Goal: Use online tool/utility: Utilize a website feature to perform a specific function

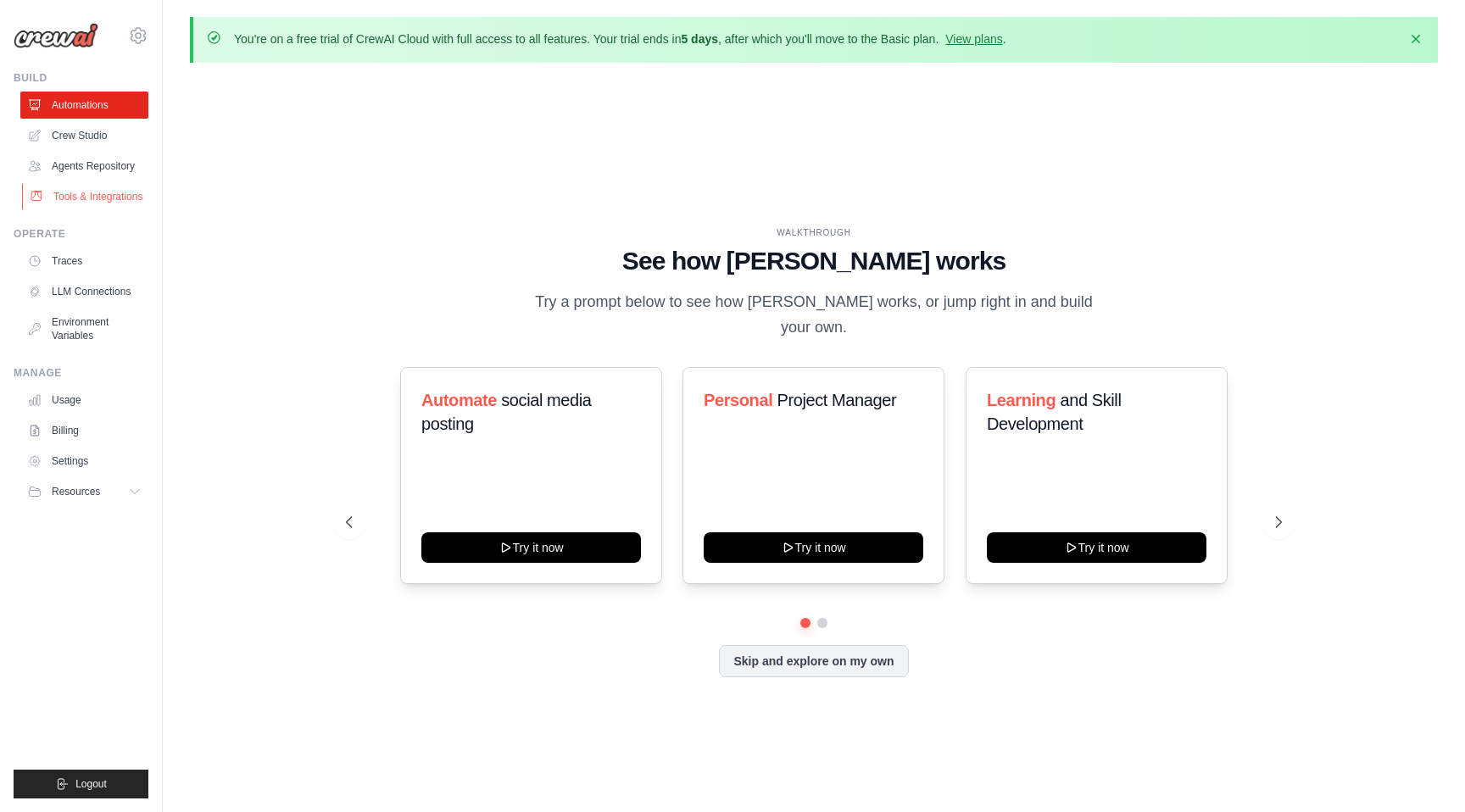
click at [67, 190] on link "Tools & Integrations" at bounding box center [86, 197] width 128 height 27
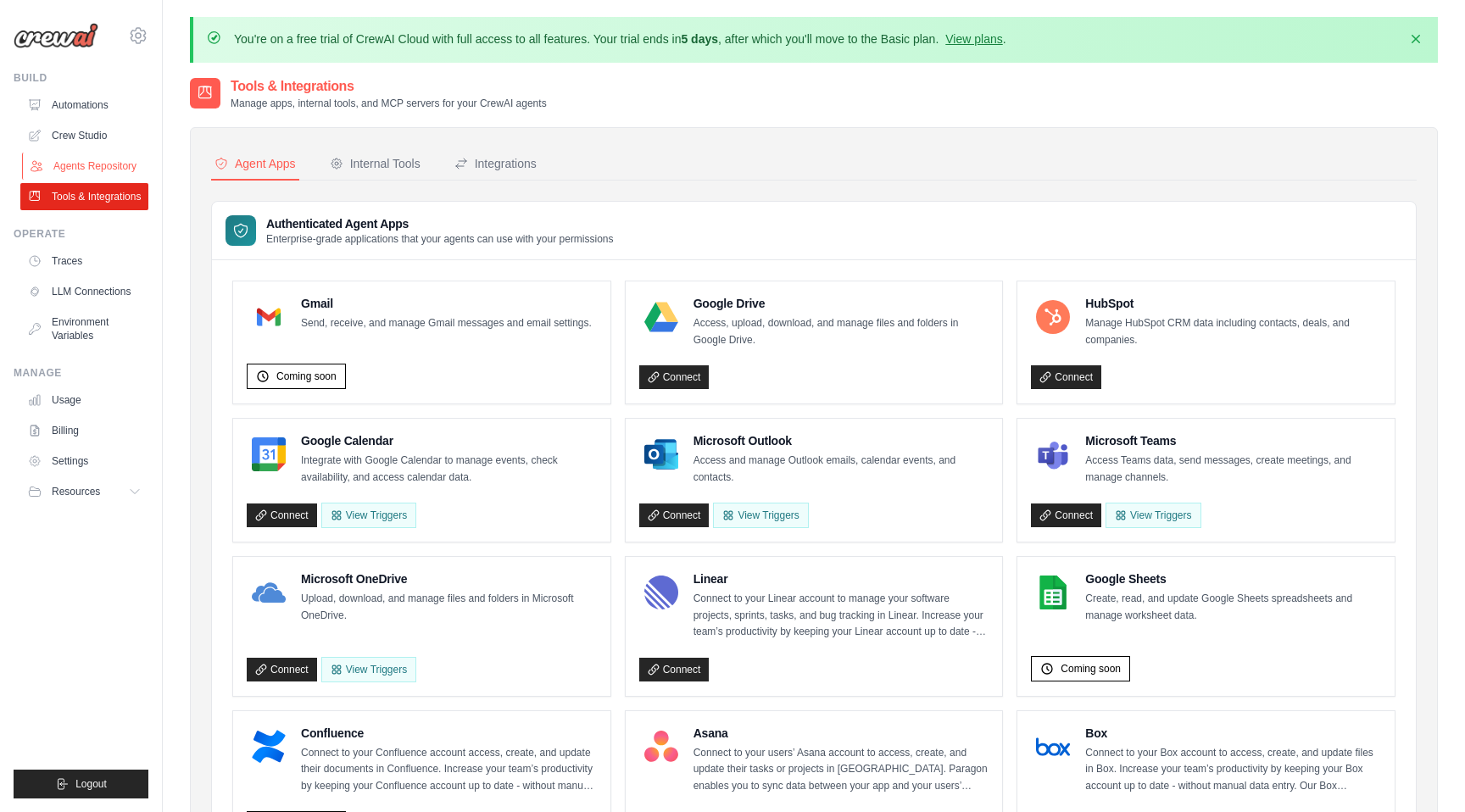
click at [75, 163] on link "Agents Repository" at bounding box center [86, 166] width 128 height 27
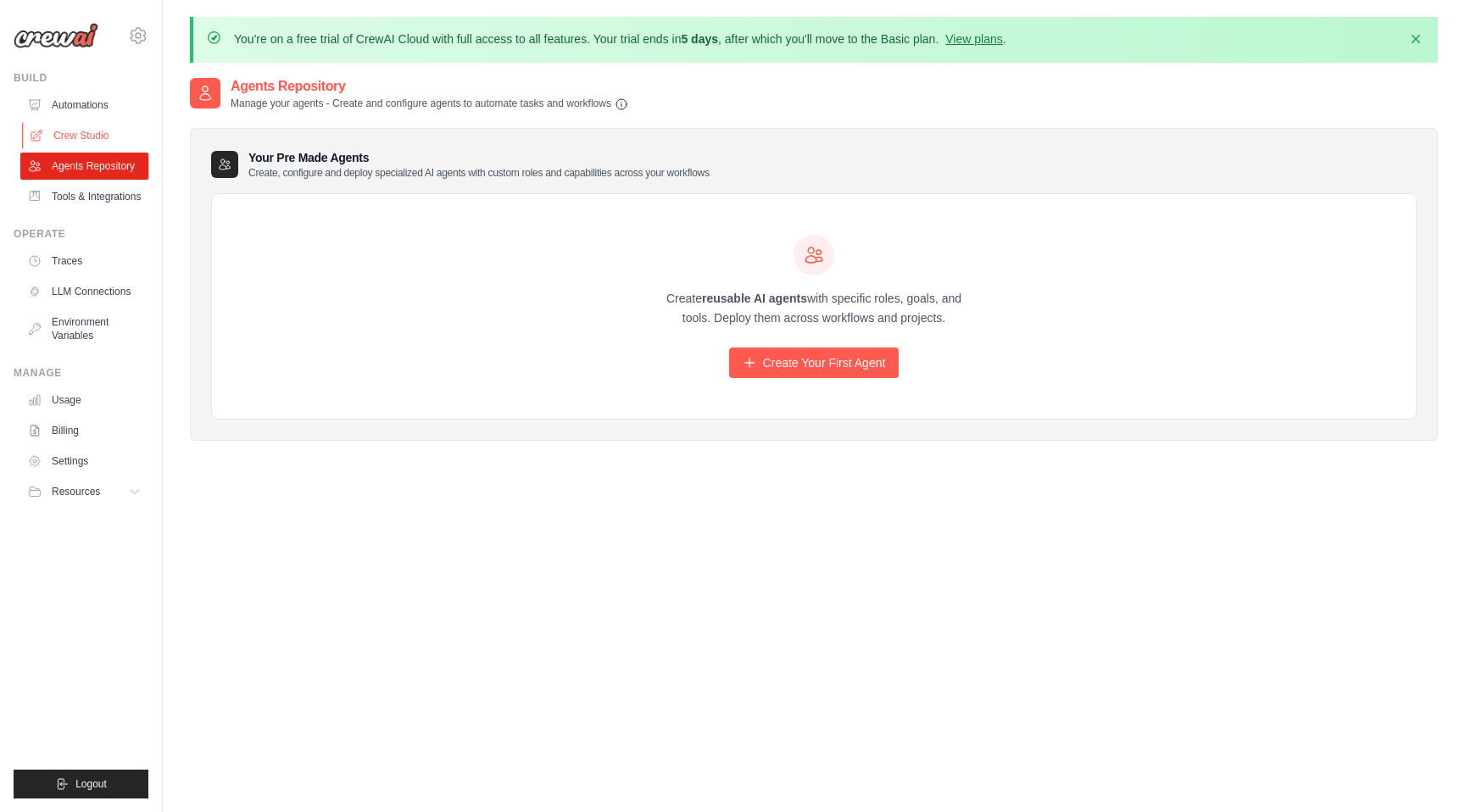
click at [83, 134] on link "Crew Studio" at bounding box center [86, 136] width 128 height 27
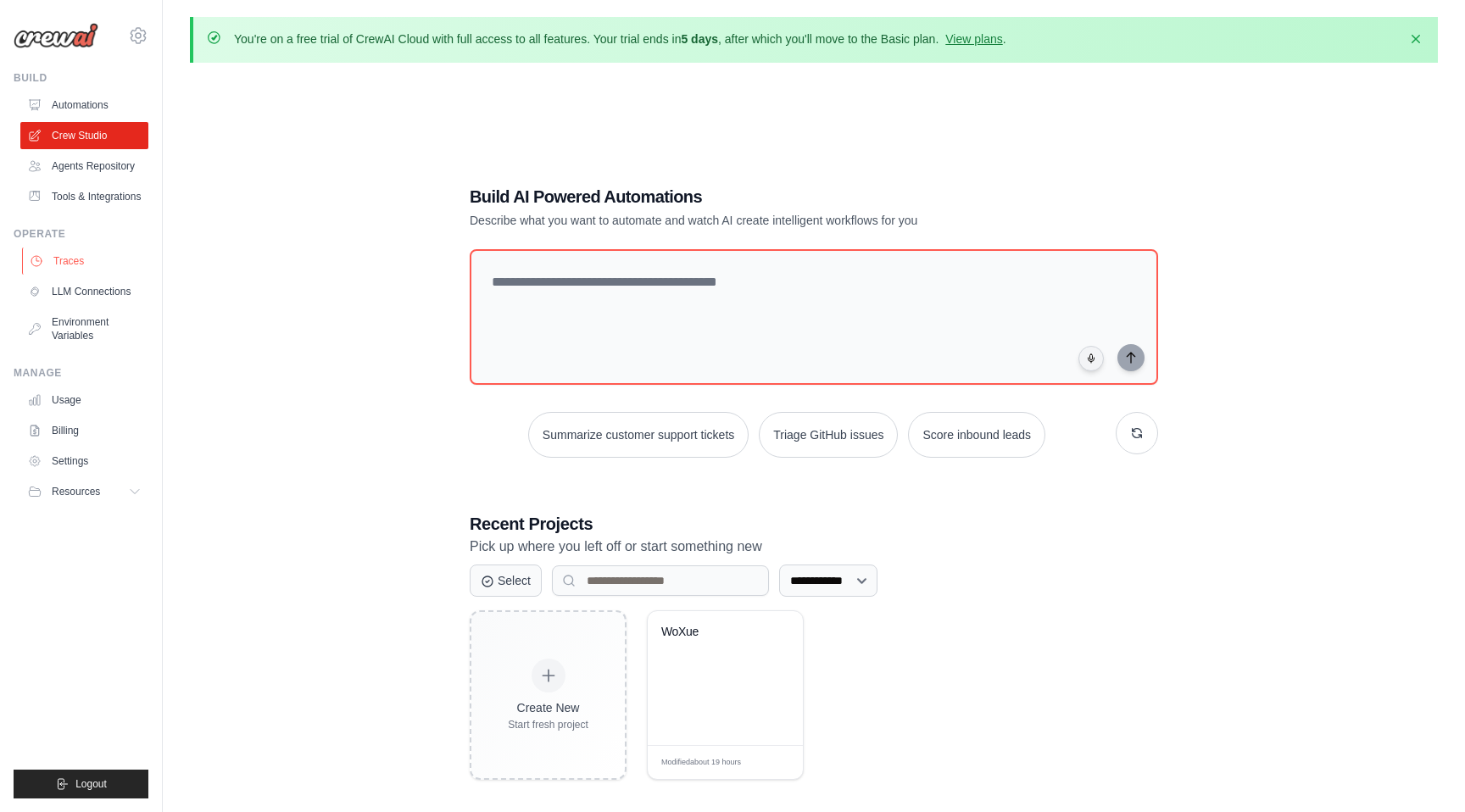
click at [60, 260] on link "Traces" at bounding box center [86, 260] width 128 height 27
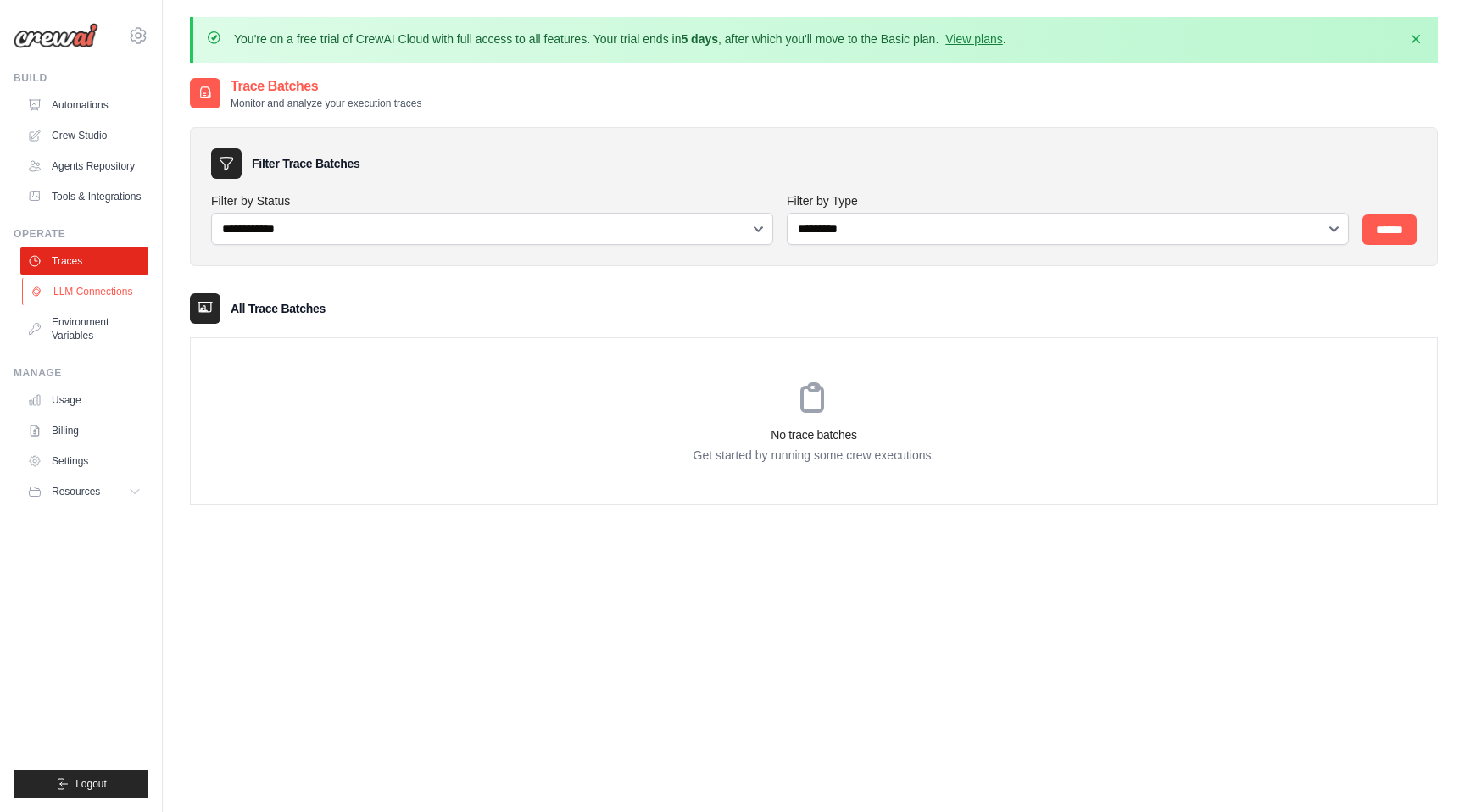
click at [71, 287] on link "LLM Connections" at bounding box center [86, 291] width 128 height 27
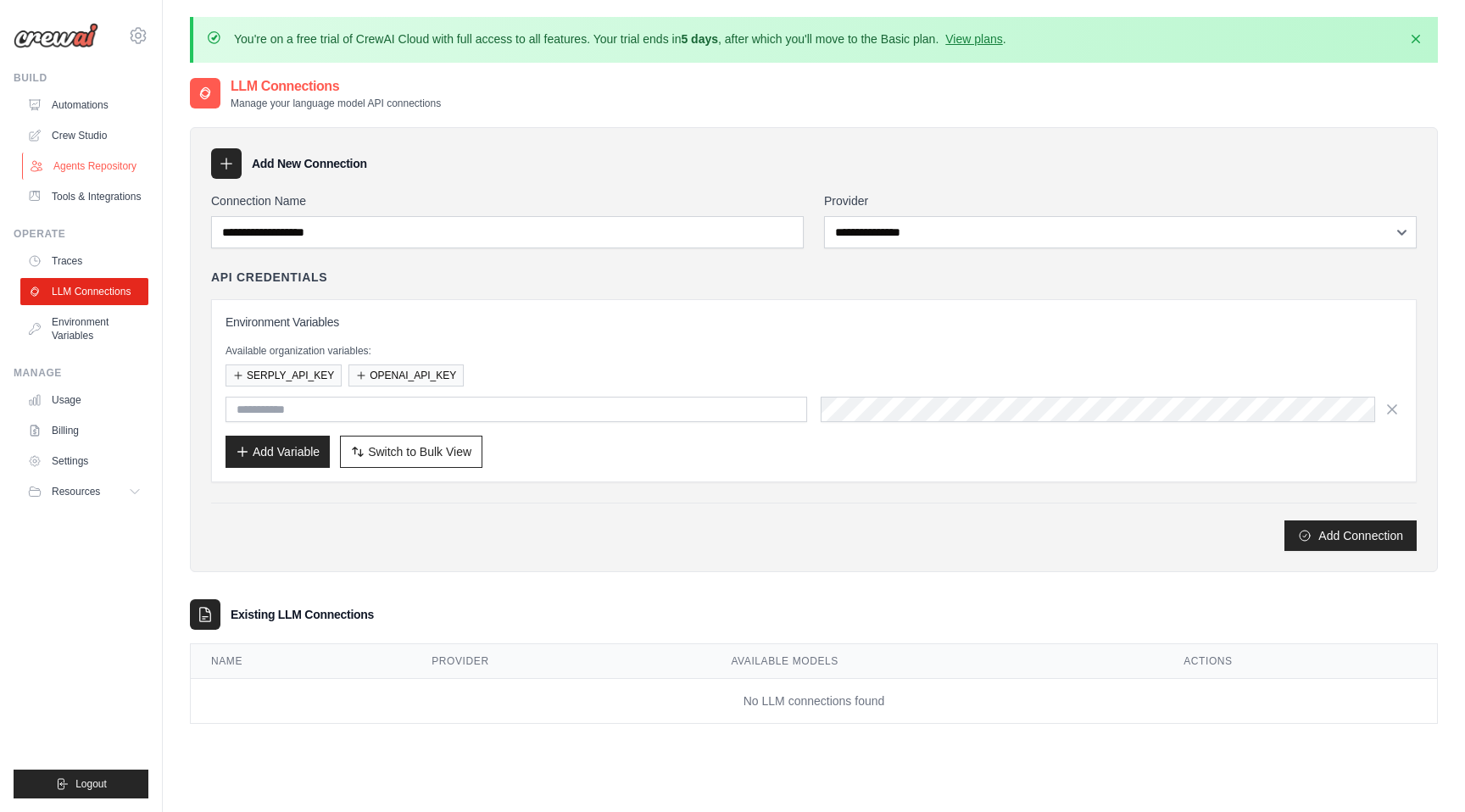
click at [81, 169] on link "Agents Repository" at bounding box center [86, 166] width 128 height 27
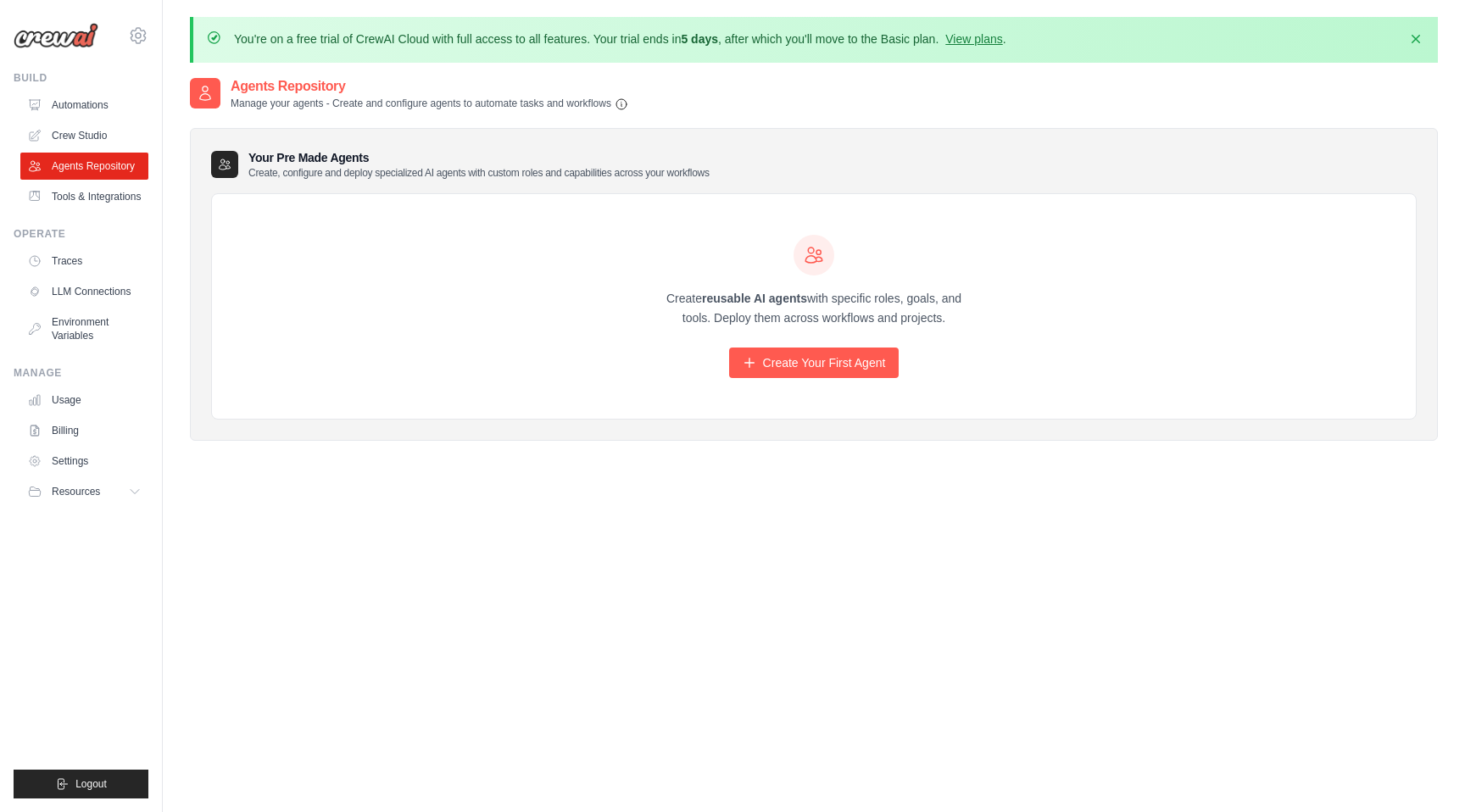
click at [84, 150] on ul "Automations Crew Studio Agents Repository Tools & Integrations" at bounding box center [84, 151] width 128 height 119
click at [84, 129] on link "Crew Studio" at bounding box center [86, 136] width 128 height 27
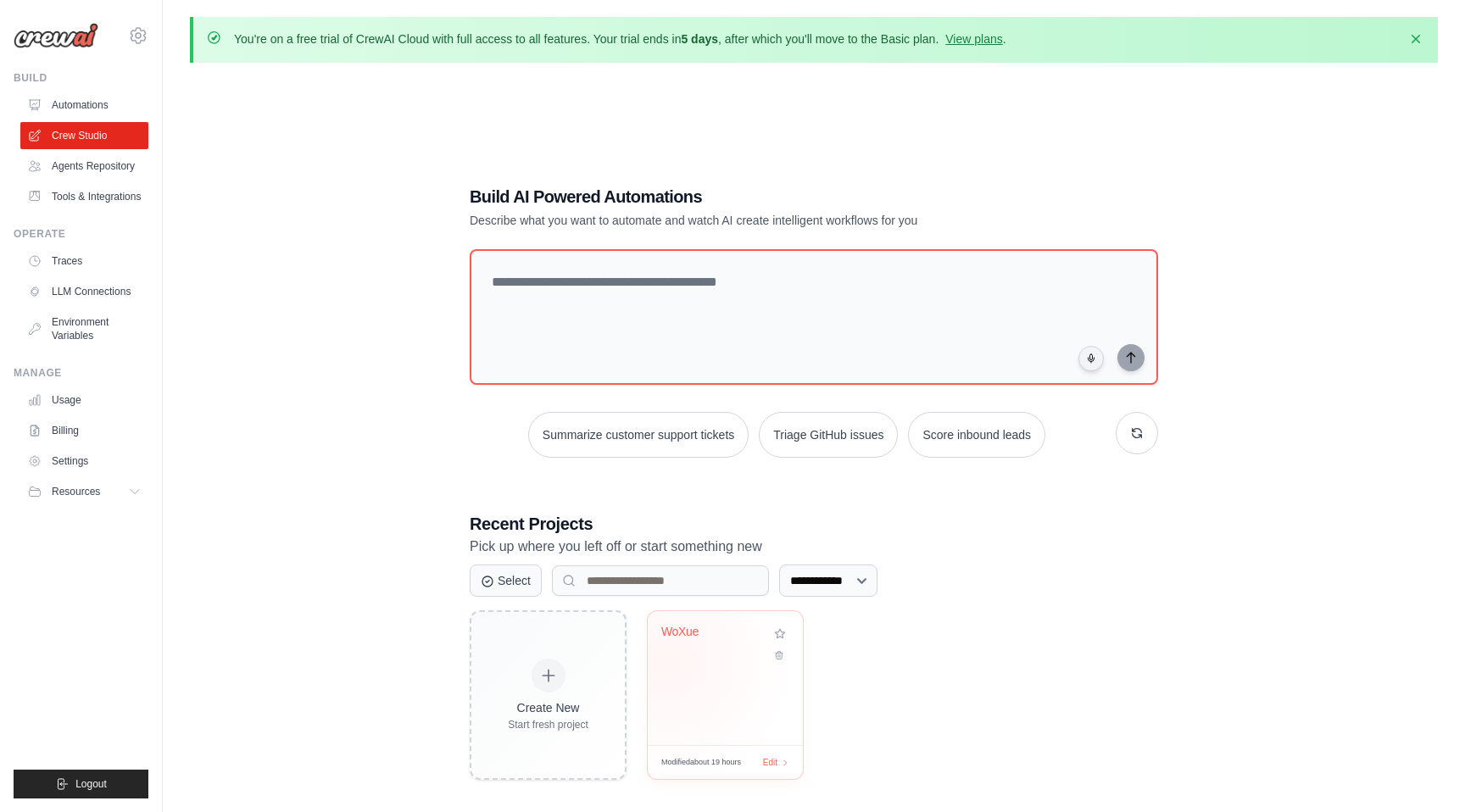
click at [668, 661] on div "WoXue" at bounding box center [725, 677] width 155 height 134
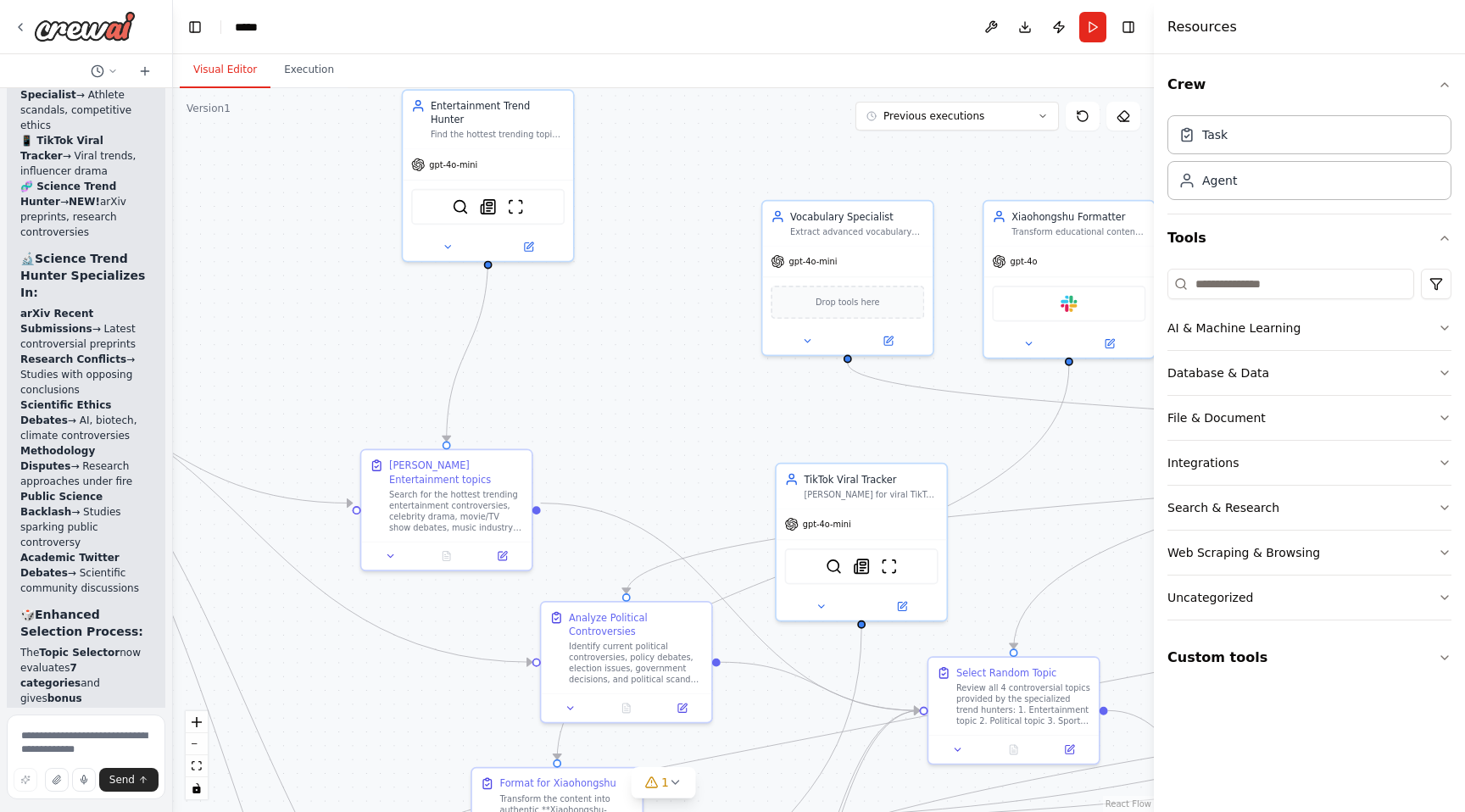
scroll to position [123907, 0]
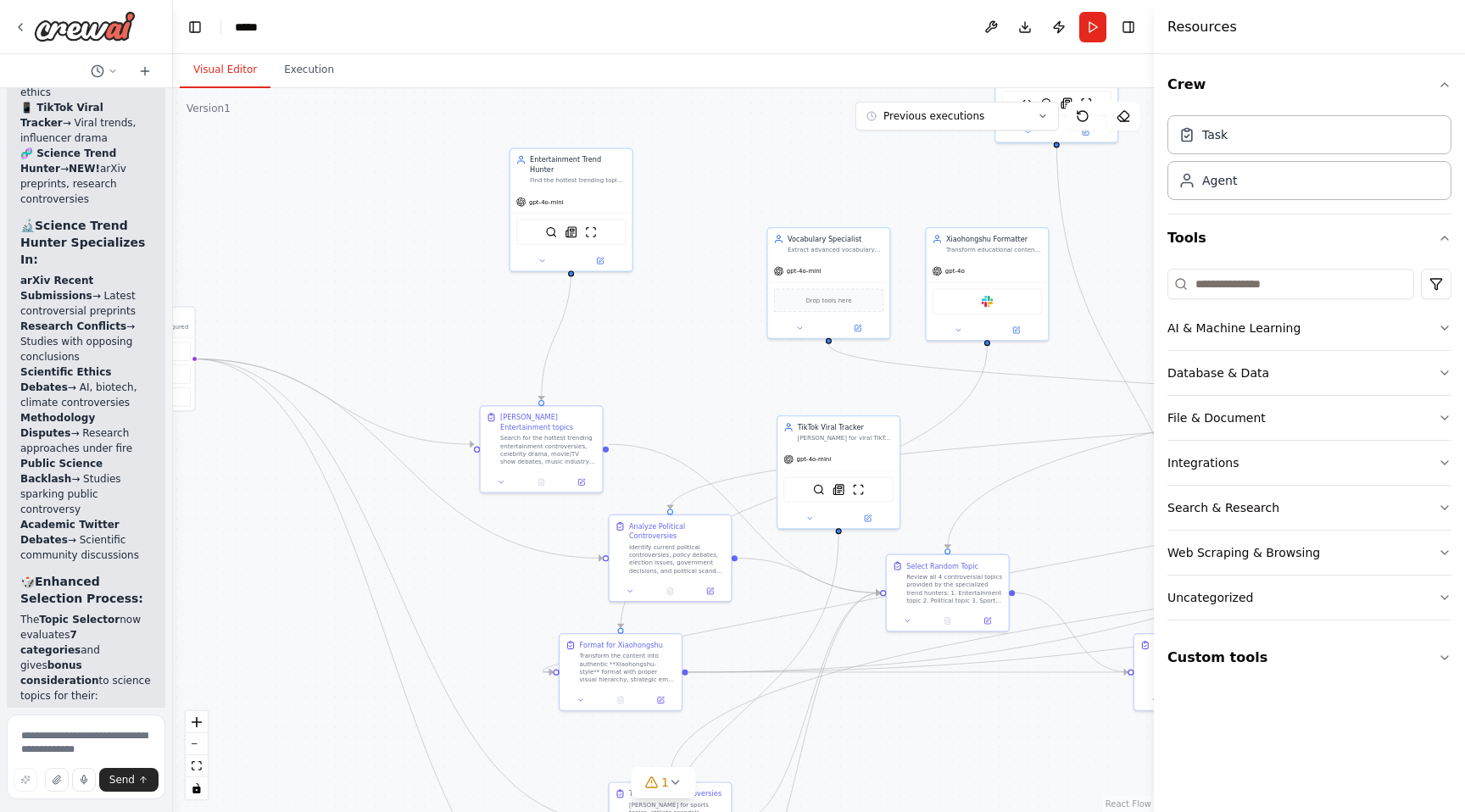
click at [724, 387] on div ".deletable-edge-delete-btn { width: 20px; height: 20px; border: 0px solid #ffff…" at bounding box center [663, 450] width 981 height 724
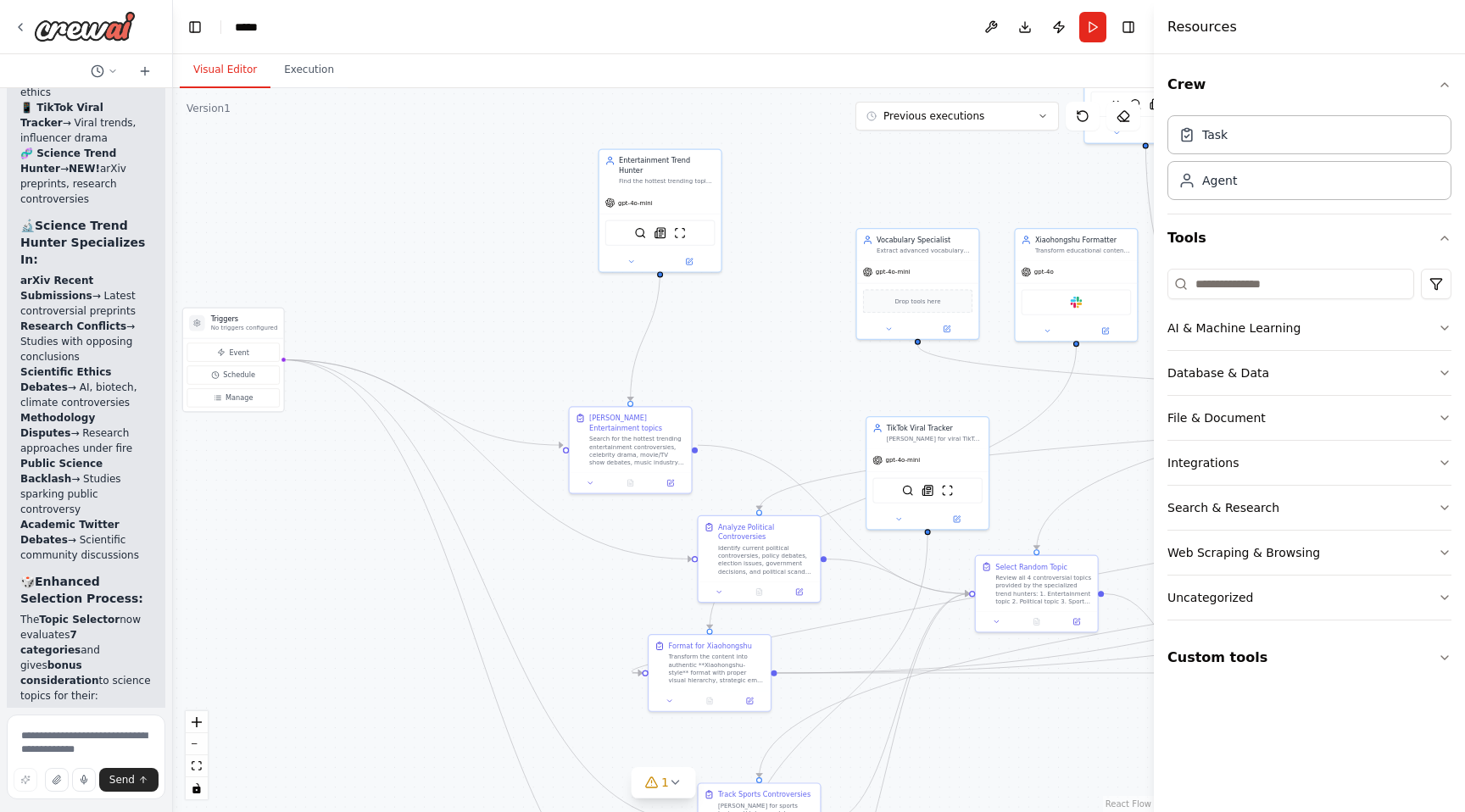
drag, startPoint x: 724, startPoint y: 387, endPoint x: 821, endPoint y: 389, distance: 97.0
click at [822, 389] on div ".deletable-edge-delete-btn { width: 20px; height: 20px; border: 0px solid #ffff…" at bounding box center [663, 450] width 981 height 724
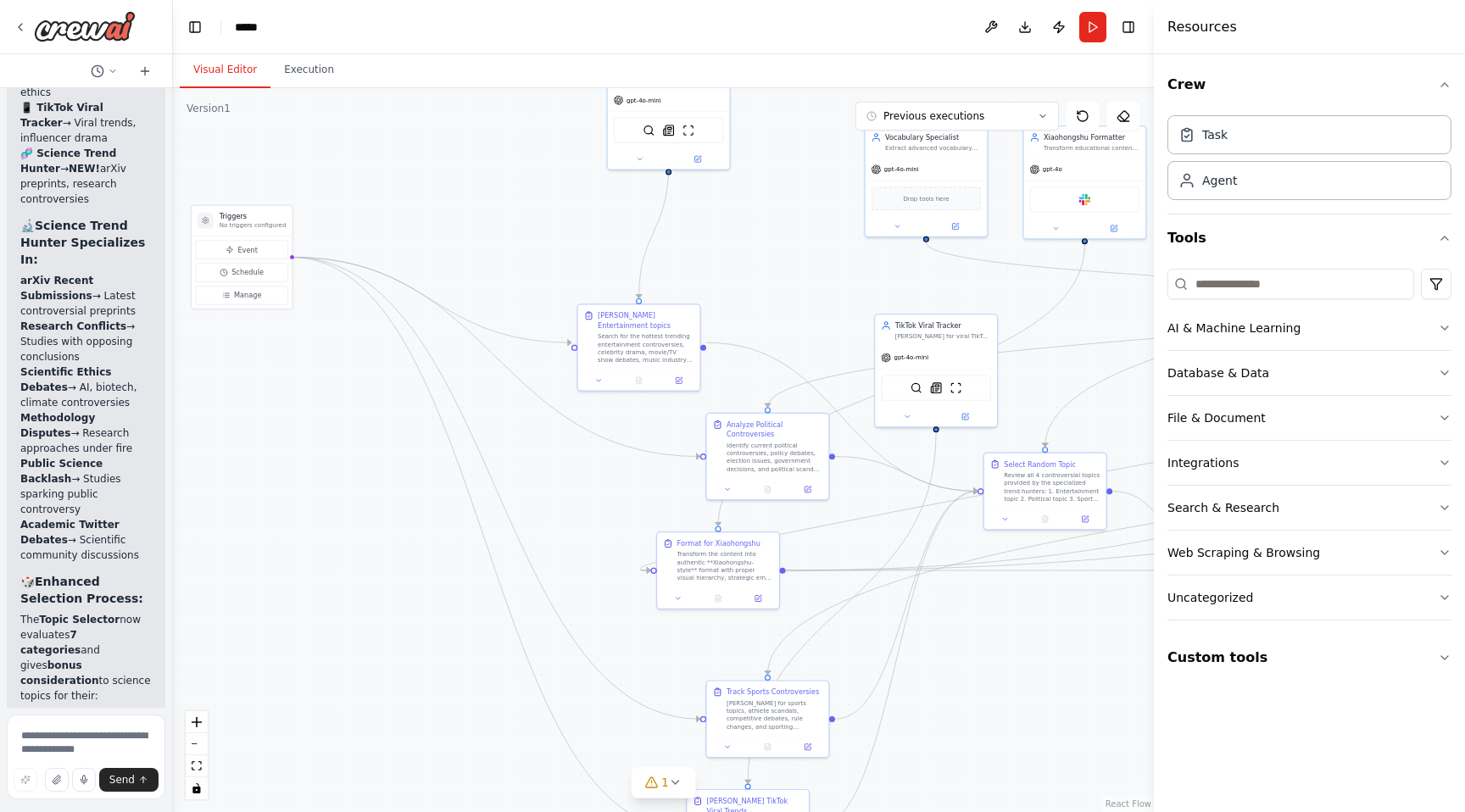
drag, startPoint x: 444, startPoint y: 293, endPoint x: 443, endPoint y: 190, distance: 103.0
click at [443, 190] on div ".deletable-edge-delete-btn { width: 20px; height: 20px; border: 0px solid #ffff…" at bounding box center [663, 450] width 981 height 724
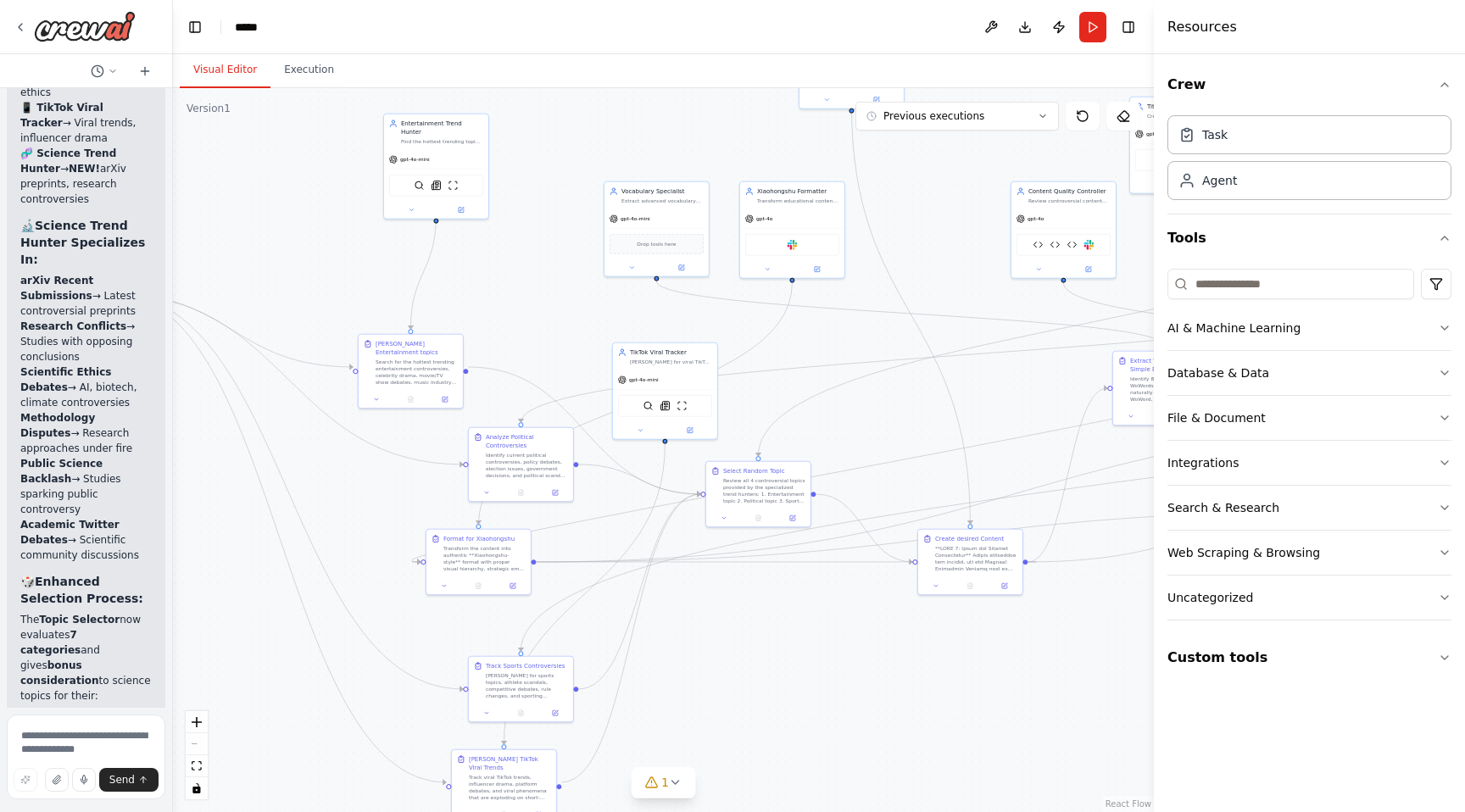
drag, startPoint x: 692, startPoint y: 297, endPoint x: 590, endPoint y: 311, distance: 103.0
click at [590, 311] on div ".deletable-edge-delete-btn { width: 20px; height: 20px; border: 0px solid #ffff…" at bounding box center [663, 450] width 981 height 724
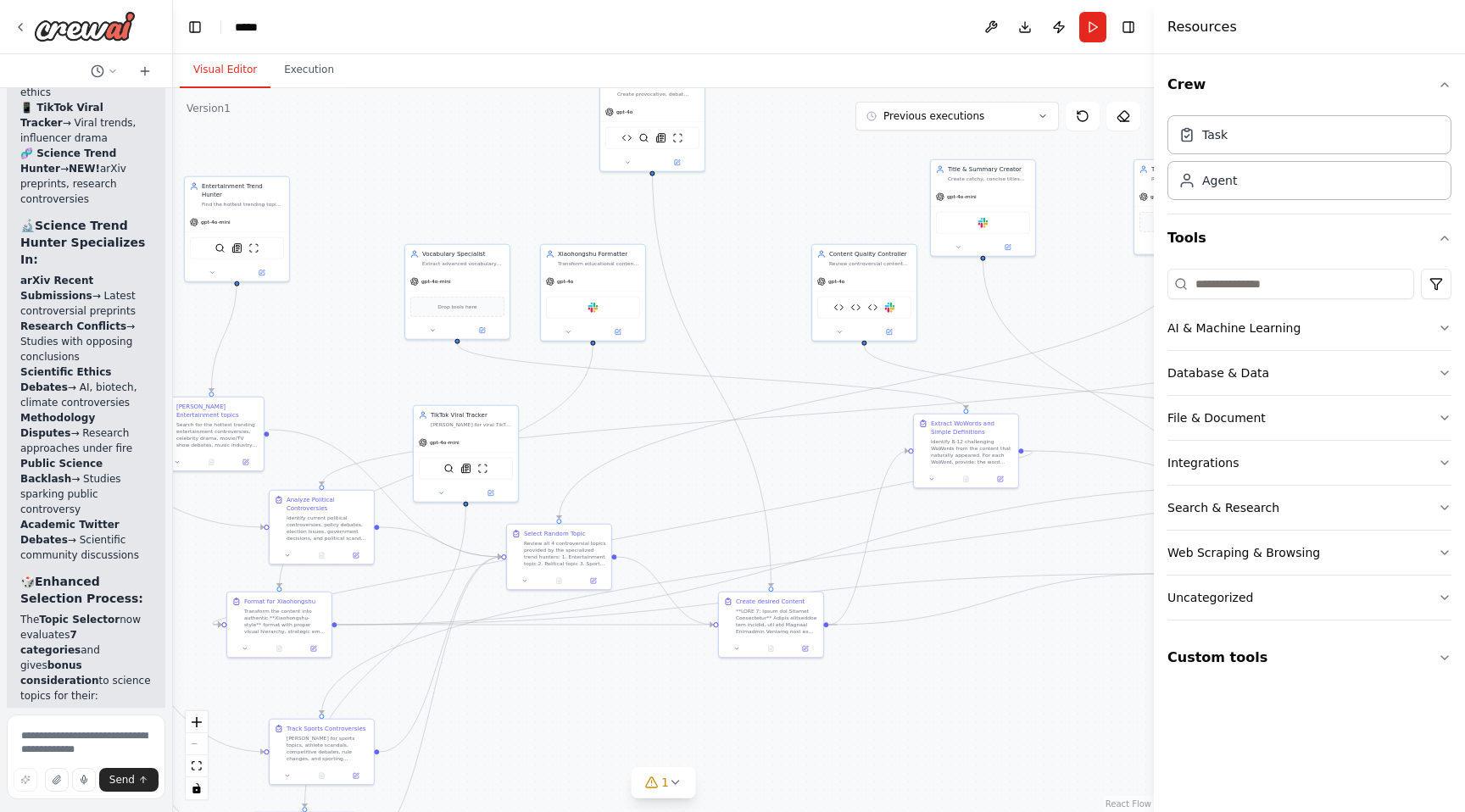
drag, startPoint x: 840, startPoint y: 342, endPoint x: 641, endPoint y: 405, distance: 208.7
click at [641, 405] on div ".deletable-edge-delete-btn { width: 20px; height: 20px; border: 0px solid #ffff…" at bounding box center [663, 450] width 981 height 724
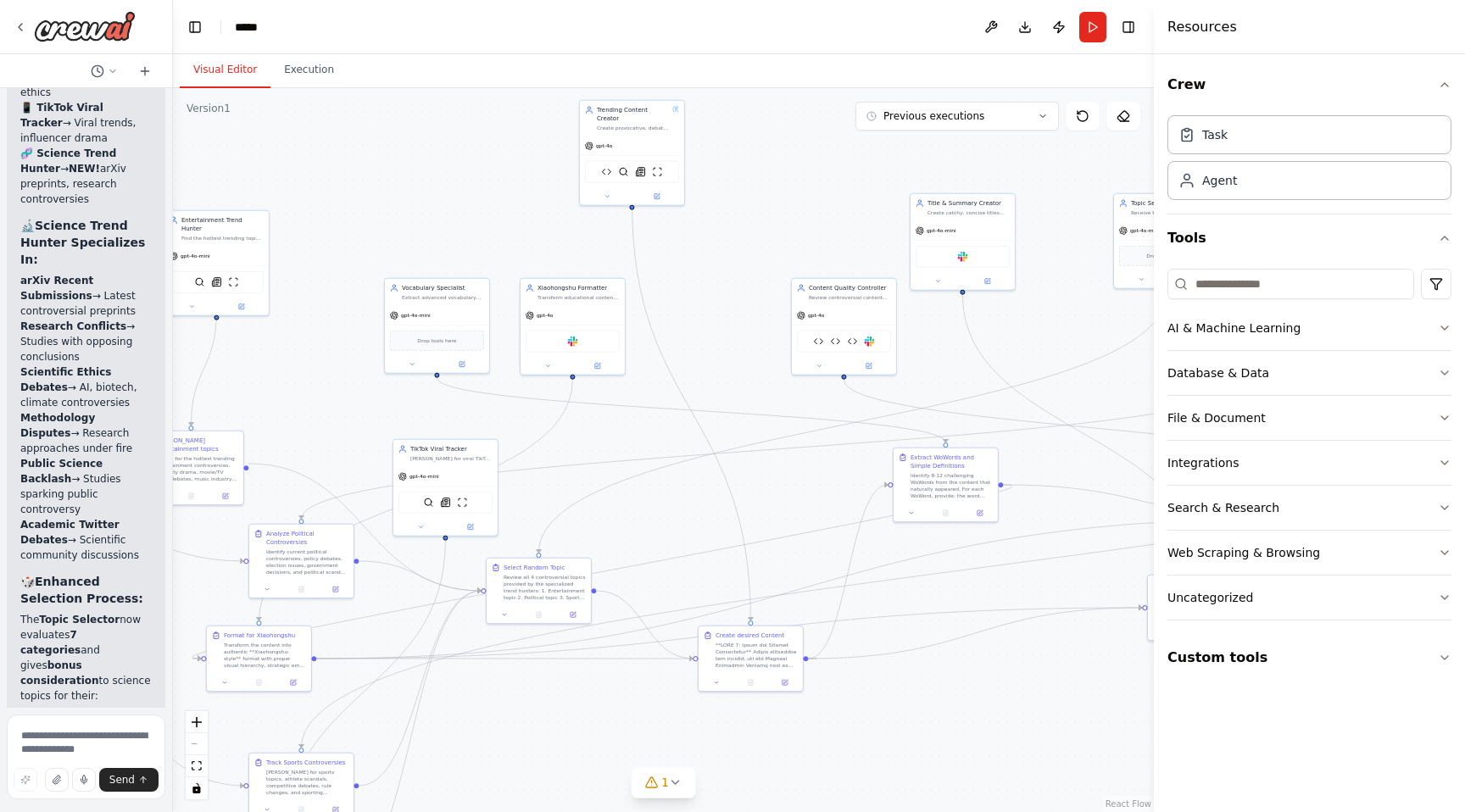
drag, startPoint x: 741, startPoint y: 251, endPoint x: 707, endPoint y: 322, distance: 78.7
click at [707, 322] on div ".deletable-edge-delete-btn { width: 20px; height: 20px; border: 0px solid #ffff…" at bounding box center [663, 450] width 981 height 724
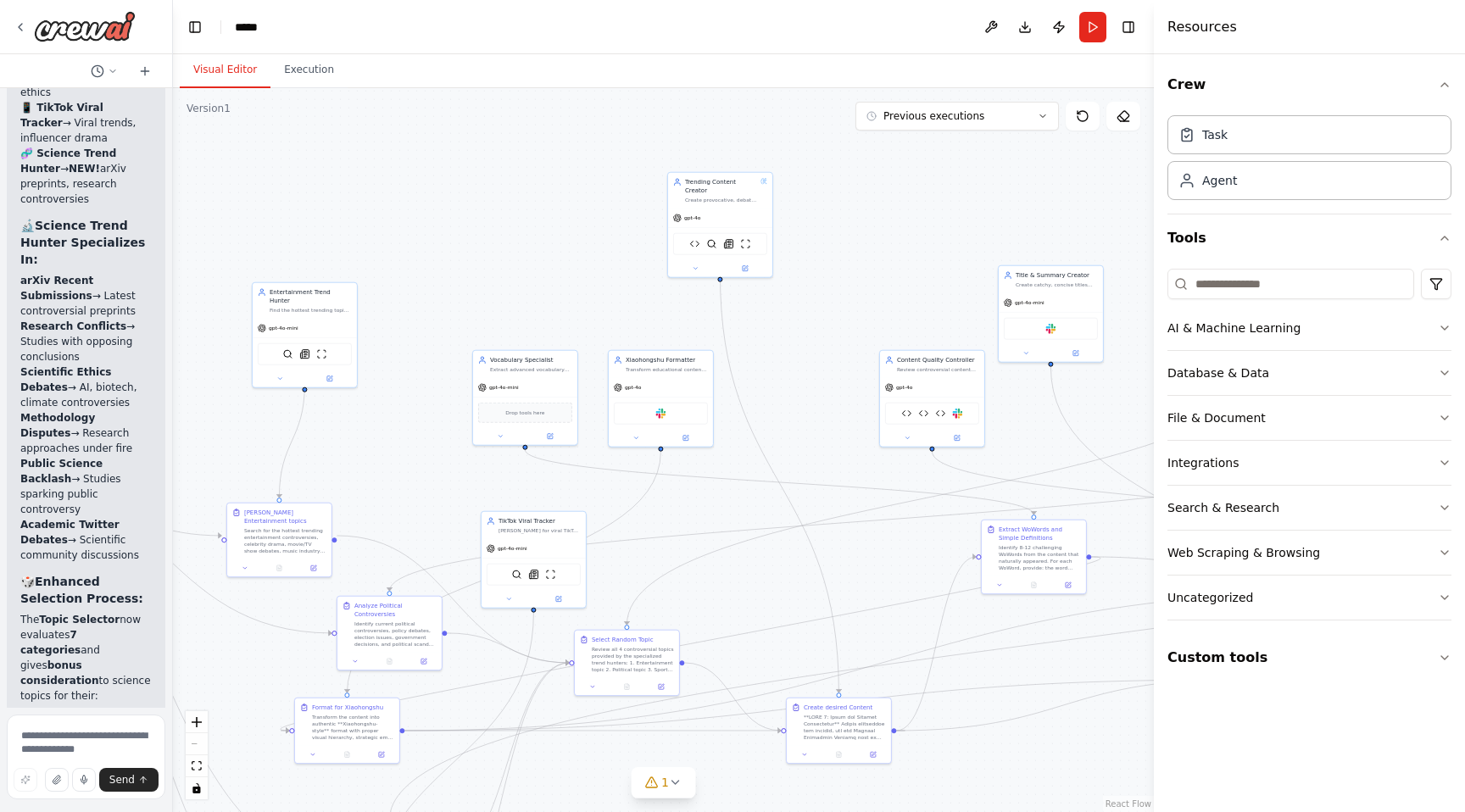
drag, startPoint x: 707, startPoint y: 322, endPoint x: 826, endPoint y: 319, distance: 119.0
click at [829, 320] on div ".deletable-edge-delete-btn { width: 20px; height: 20px; border: 0px solid #ffff…" at bounding box center [663, 450] width 981 height 724
click at [843, 304] on div ".deletable-edge-delete-btn { width: 20px; height: 20px; border: 0px solid #ffff…" at bounding box center [663, 450] width 981 height 724
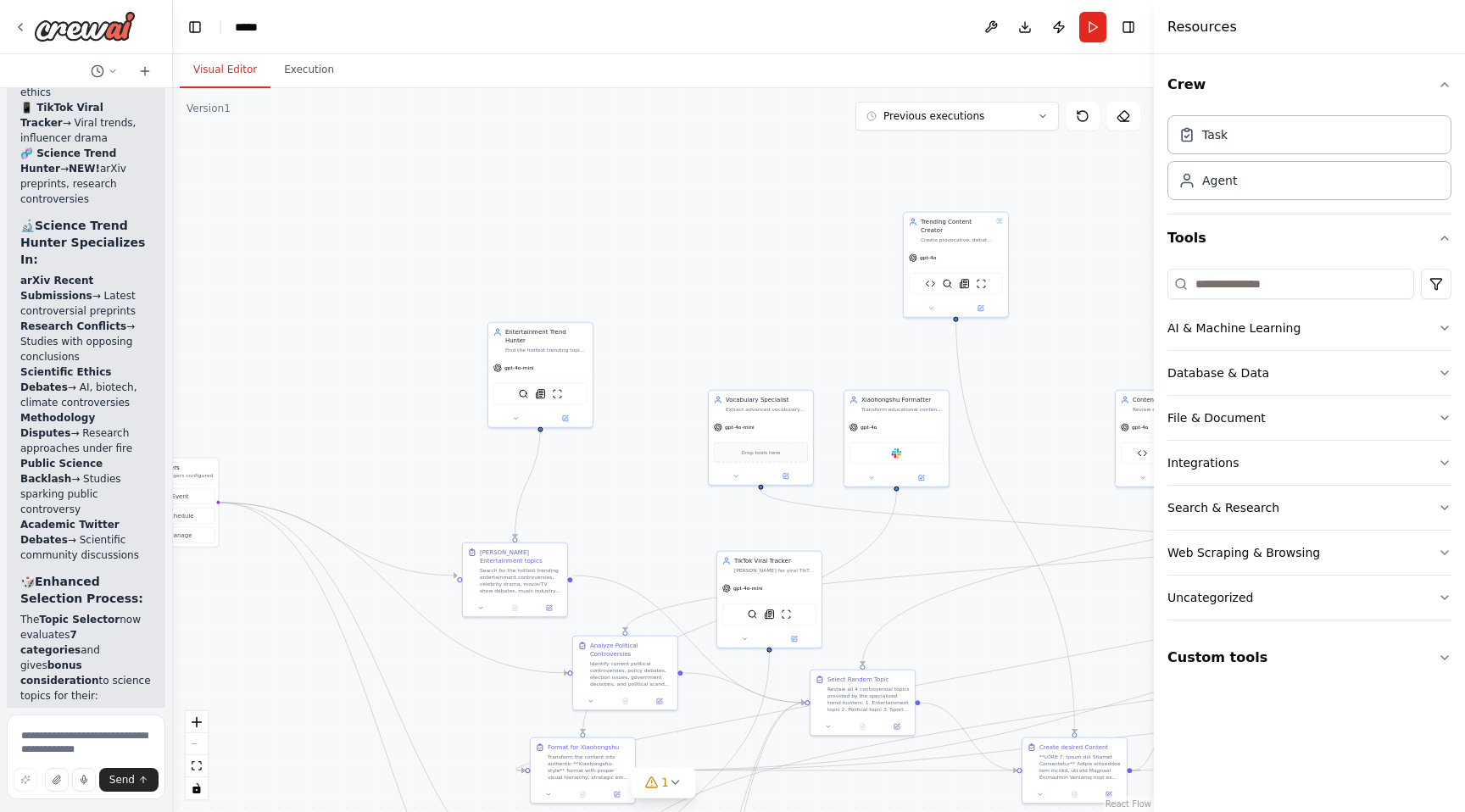
drag, startPoint x: 843, startPoint y: 304, endPoint x: 1085, endPoint y: 347, distance: 245.8
click at [1085, 347] on div ".deletable-edge-delete-btn { width: 20px; height: 20px; border: 0px solid #ffff…" at bounding box center [663, 450] width 981 height 724
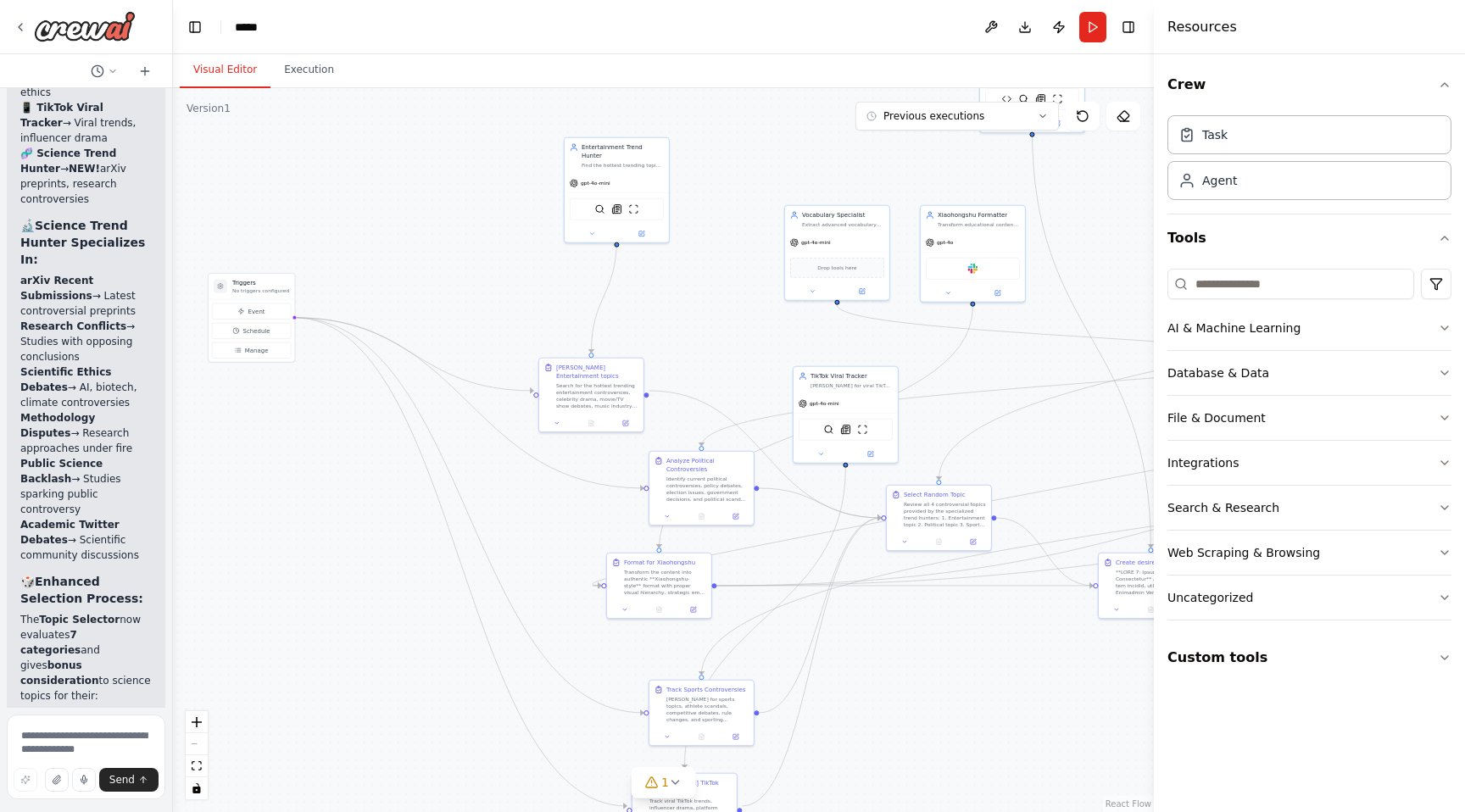
drag, startPoint x: 568, startPoint y: 250, endPoint x: 637, endPoint y: 66, distance: 196.5
click at [637, 66] on div "Visual Editor Execution Version 1 Previous executions Show Tools Hide Agents Tr…" at bounding box center [663, 432] width 981 height 757
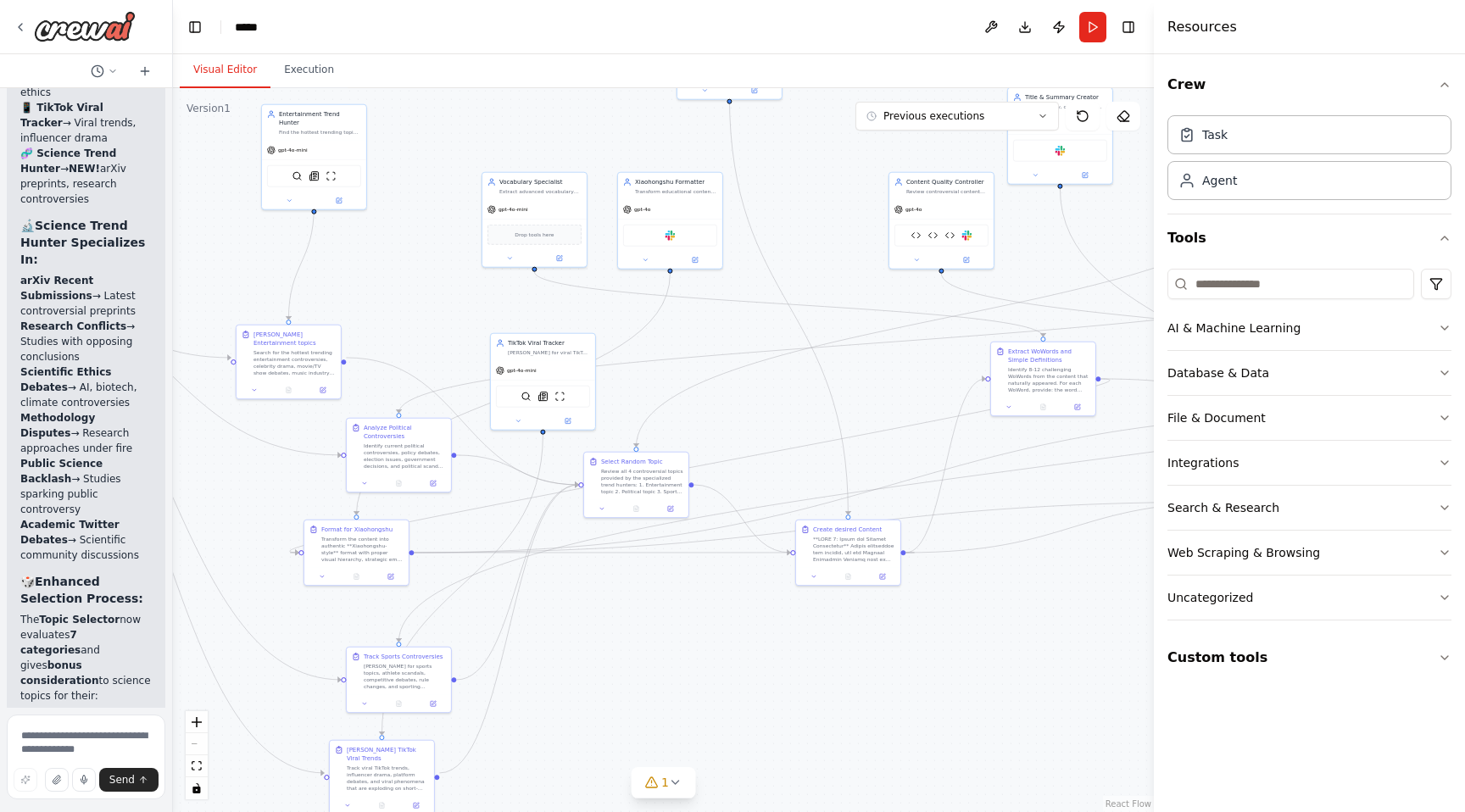
drag, startPoint x: 739, startPoint y: 283, endPoint x: 437, endPoint y: 250, distance: 303.8
click at [437, 250] on div ".deletable-edge-delete-btn { width: 20px; height: 20px; border: 0px solid #ffff…" at bounding box center [663, 450] width 981 height 724
drag, startPoint x: 754, startPoint y: 239, endPoint x: 901, endPoint y: 329, distance: 172.4
click at [176, 129] on div ".deletable-edge-delete-btn { width: 20px; height: 20px; border: 0px solid #ffff…" at bounding box center [176, 129] width 0 height 0
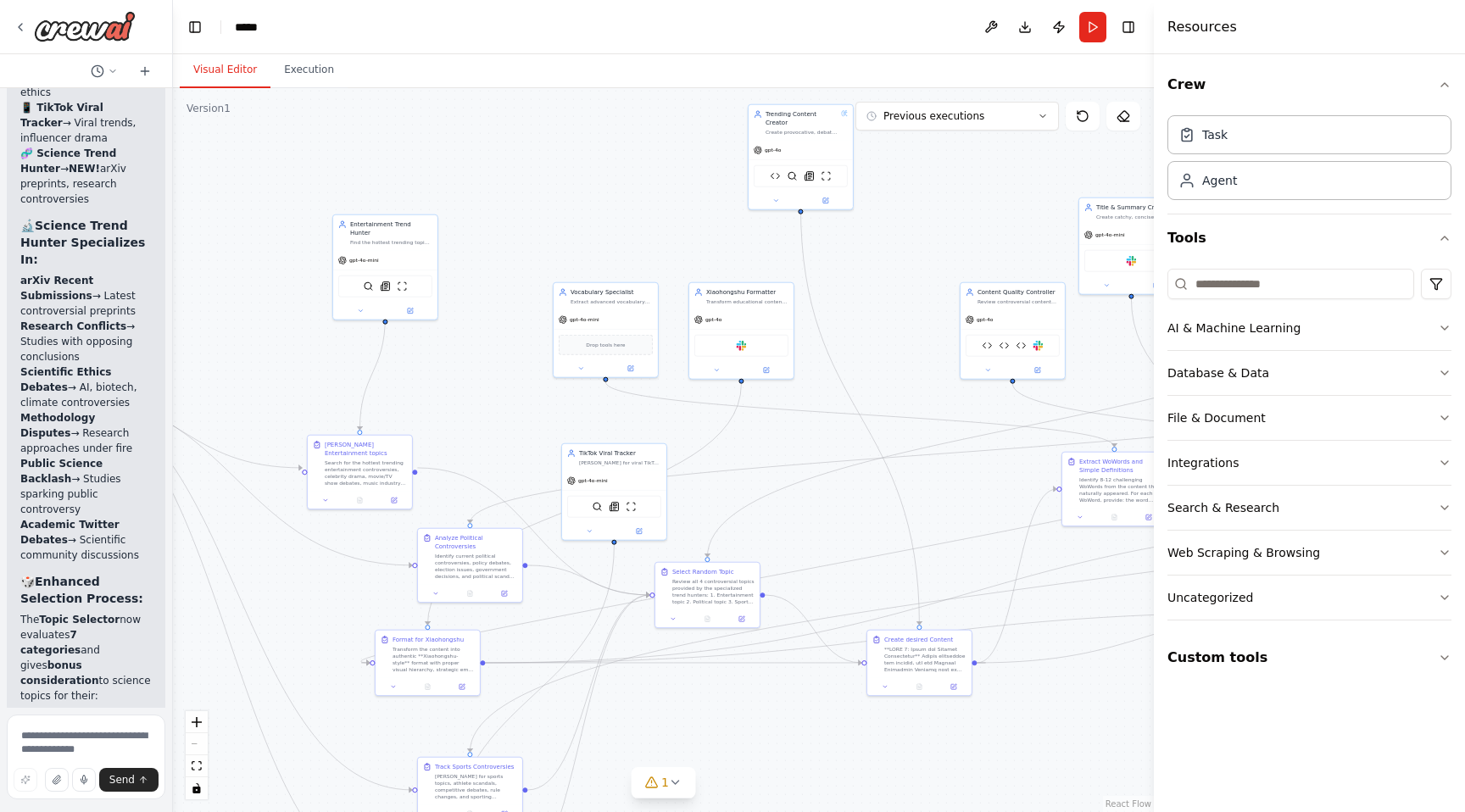
drag, startPoint x: 872, startPoint y: 217, endPoint x: 1021, endPoint y: 498, distance: 318.1
click at [1021, 498] on div ".deletable-edge-delete-btn { width: 20px; height: 20px; border: 0px solid #ffff…" at bounding box center [663, 450] width 981 height 724
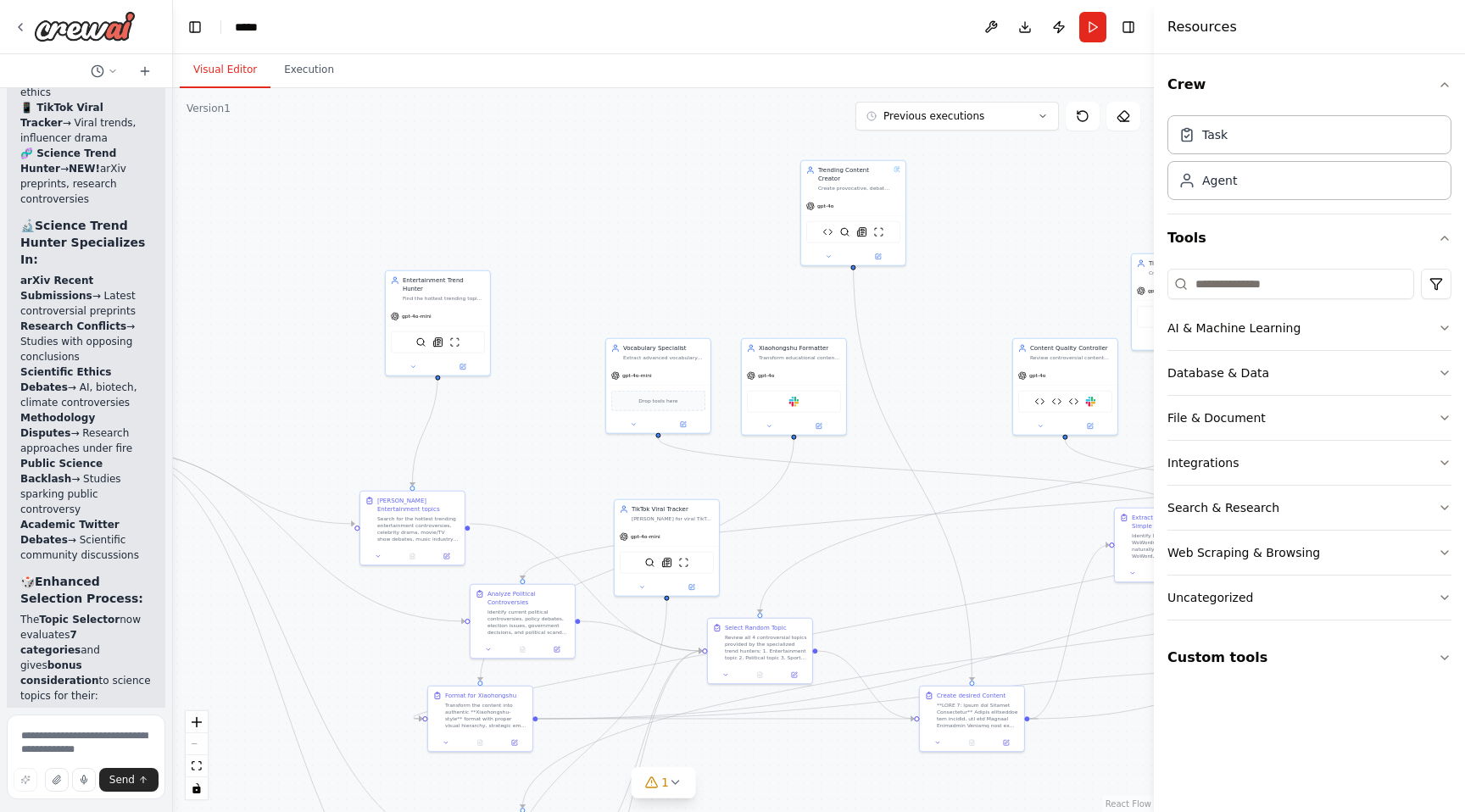
drag, startPoint x: 990, startPoint y: 458, endPoint x: 964, endPoint y: 346, distance: 115.0
click at [964, 345] on div ".deletable-edge-delete-btn { width: 20px; height: 20px; border: 0px solid #ffff…" at bounding box center [663, 450] width 981 height 724
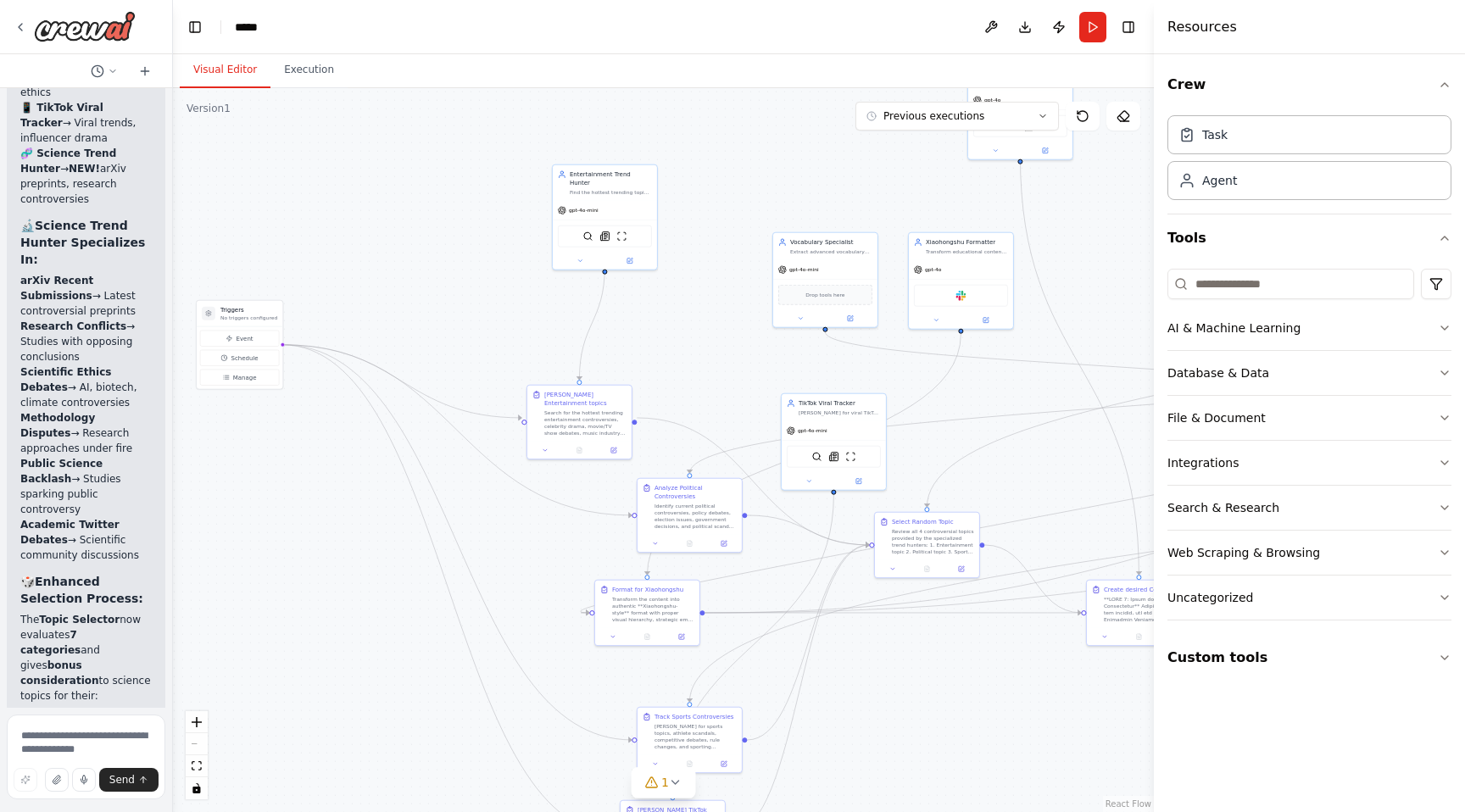
drag, startPoint x: 964, startPoint y: 346, endPoint x: 1026, endPoint y: 377, distance: 69.3
click at [1026, 377] on div ".deletable-edge-delete-btn { width: 20px; height: 20px; border: 0px solid #ffff…" at bounding box center [663, 450] width 981 height 724
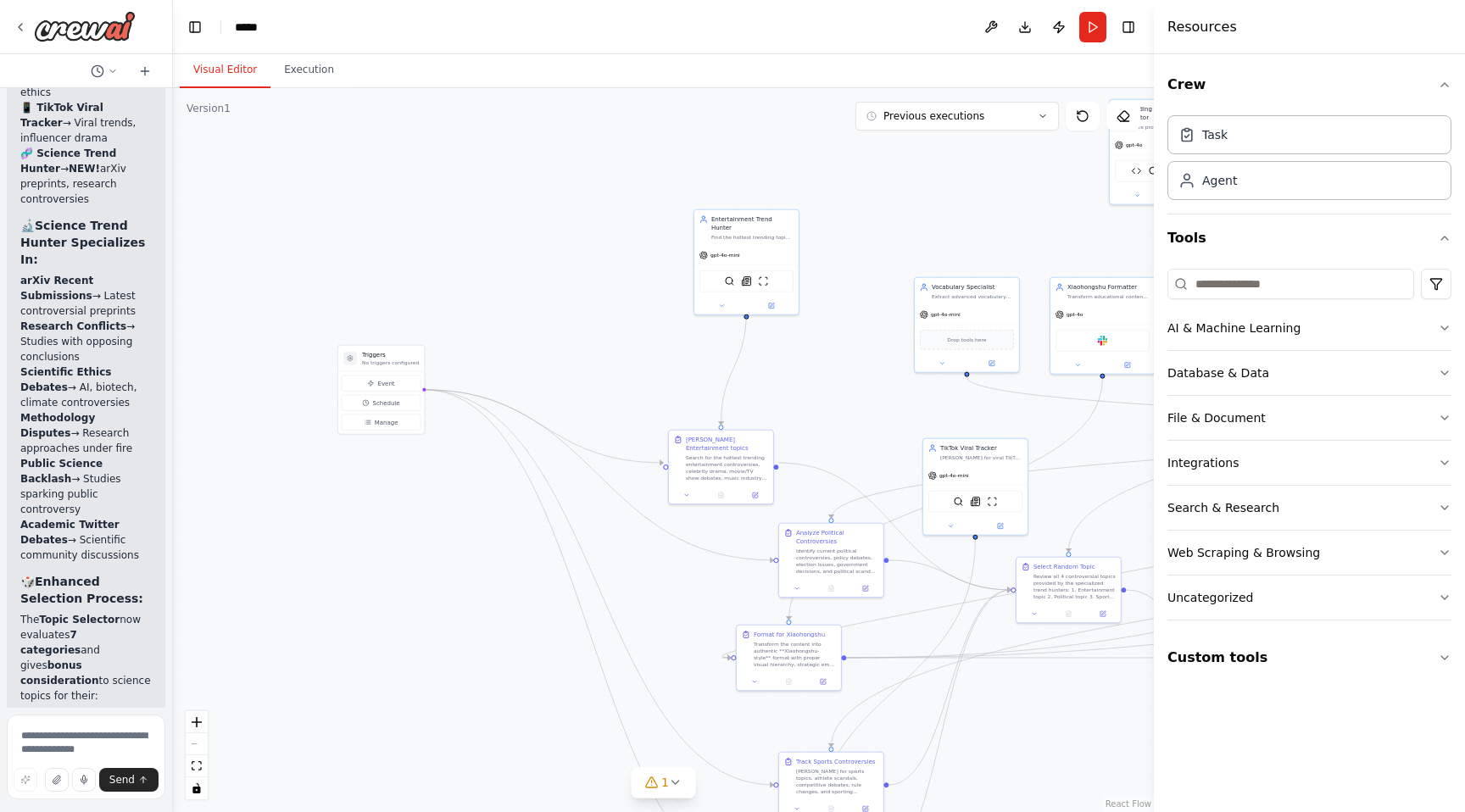
drag, startPoint x: 690, startPoint y: 242, endPoint x: 933, endPoint y: 139, distance: 263.9
click at [933, 139] on div ".deletable-edge-delete-btn { width: 20px; height: 20px; border: 0px solid #ffff…" at bounding box center [663, 450] width 981 height 724
